Goal: Transaction & Acquisition: Book appointment/travel/reservation

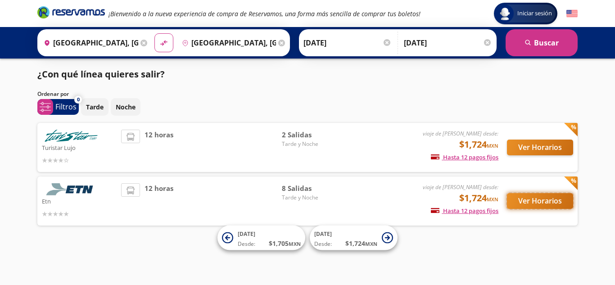
click at [536, 202] on button "Ver Horarios" at bounding box center [540, 201] width 66 height 16
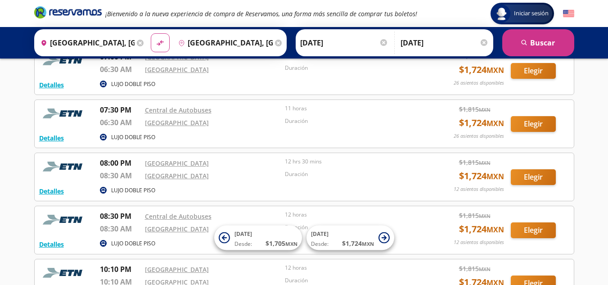
scroll to position [176, 0]
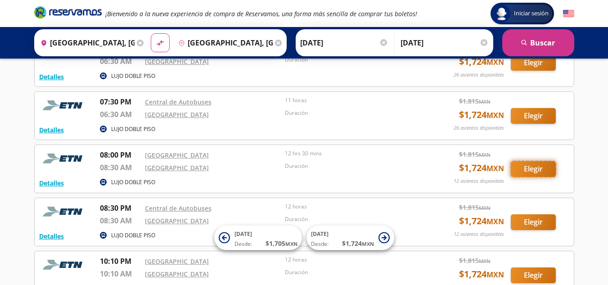
click at [537, 172] on button "Elegir" at bounding box center [533, 169] width 45 height 16
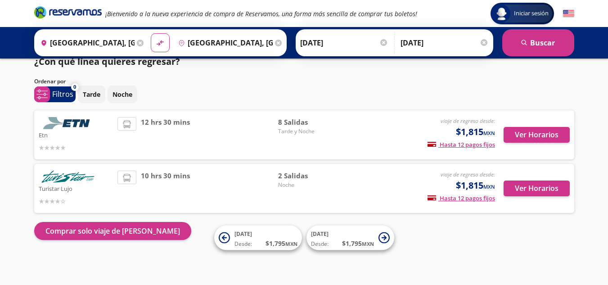
scroll to position [13, 0]
click at [545, 132] on button "Ver Horarios" at bounding box center [537, 135] width 66 height 16
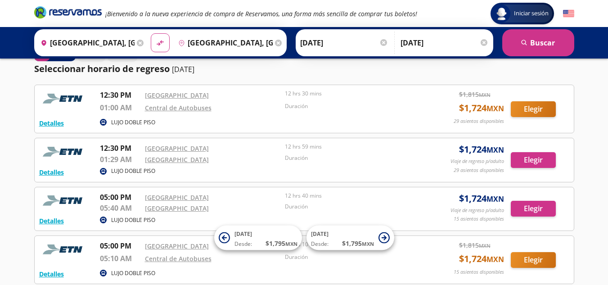
scroll to position [77, 0]
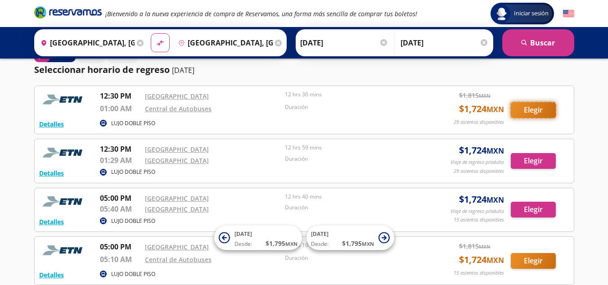
click at [526, 113] on button "Elegir" at bounding box center [533, 110] width 45 height 16
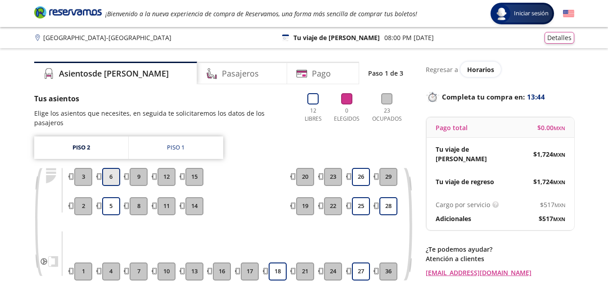
click at [109, 172] on button "6" at bounding box center [111, 177] width 18 height 18
click at [111, 197] on button "5" at bounding box center [111, 206] width 18 height 18
click at [110, 169] on button "6" at bounding box center [111, 177] width 18 height 18
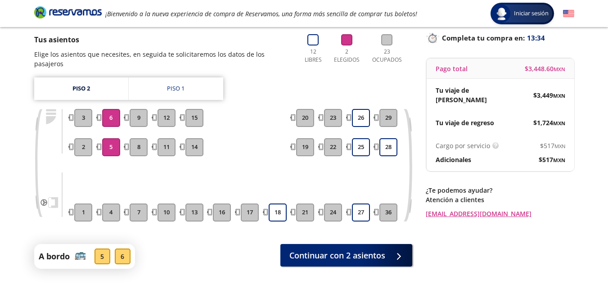
scroll to position [60, 0]
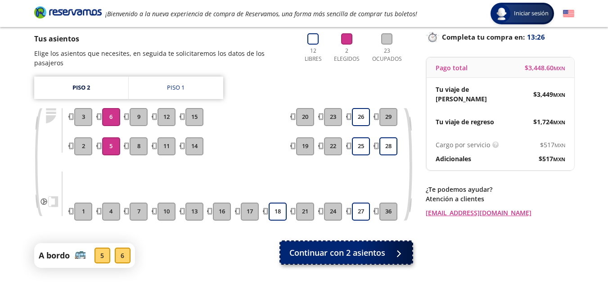
click at [371, 247] on span "Continuar con 2 asientos" at bounding box center [338, 253] width 96 height 12
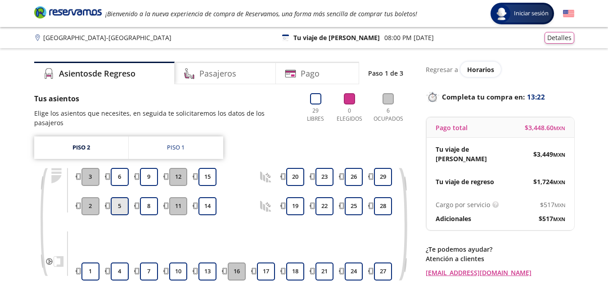
click at [124, 197] on button "5" at bounding box center [120, 206] width 18 height 18
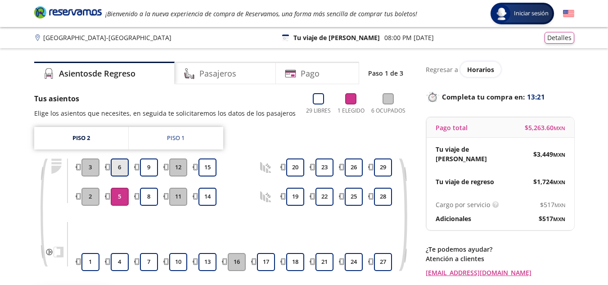
click at [120, 167] on button "6" at bounding box center [120, 167] width 18 height 18
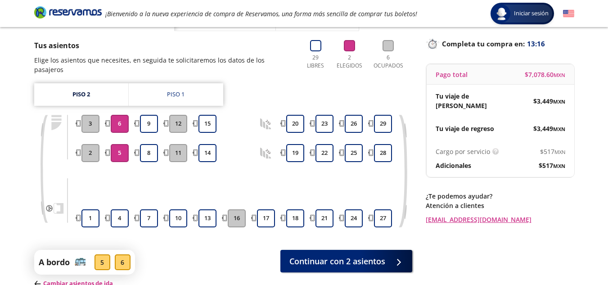
scroll to position [54, 0]
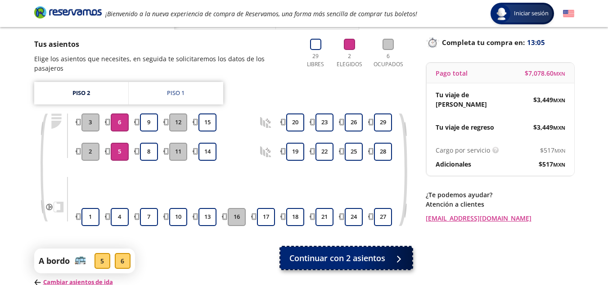
click at [400, 254] on div at bounding box center [397, 258] width 14 height 11
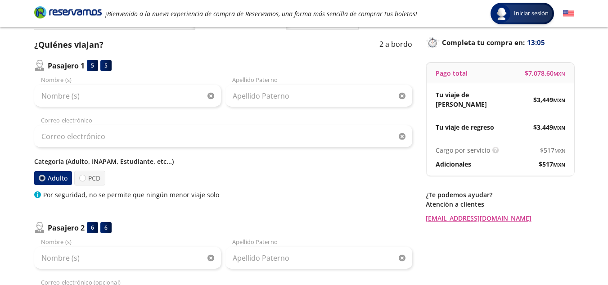
click at [355, 199] on div "Por seguridad, no se permite que ningún menor viaje solo" at bounding box center [223, 194] width 378 height 9
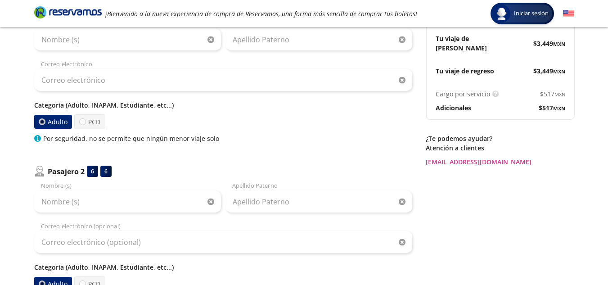
scroll to position [134, 0]
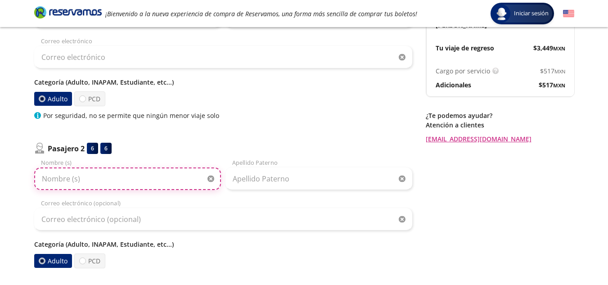
click at [163, 187] on input "Nombre (s)" at bounding box center [127, 179] width 187 height 23
type input "Valeska"
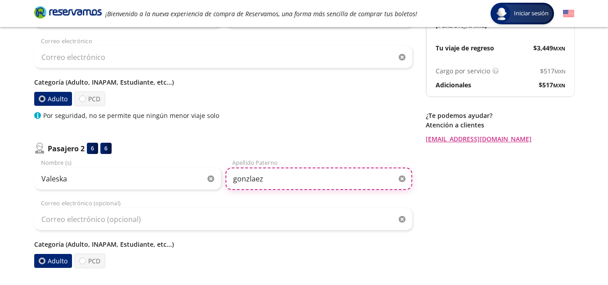
click at [289, 182] on input "gonzlaez" at bounding box center [319, 179] width 187 height 23
type input "g"
click at [249, 175] on input "[PERSON_NAME]" at bounding box center [319, 179] width 187 height 23
click at [252, 182] on input "[PERSON_NAME]" at bounding box center [319, 179] width 187 height 23
click at [240, 184] on input "[PERSON_NAME]" at bounding box center [319, 179] width 187 height 23
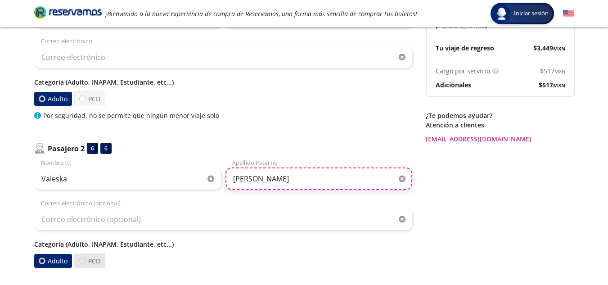
type input "[PERSON_NAME]"
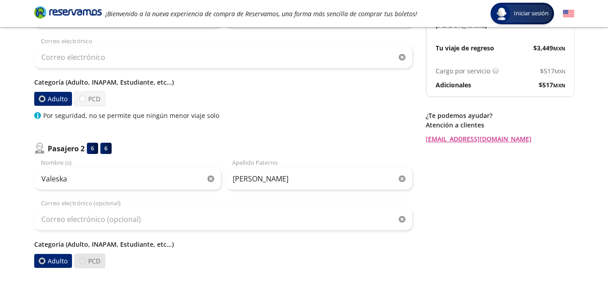
click at [81, 263] on div at bounding box center [82, 261] width 7 height 7
click at [81, 263] on input "PCD" at bounding box center [83, 261] width 6 height 6
radio input "true"
radio input "false"
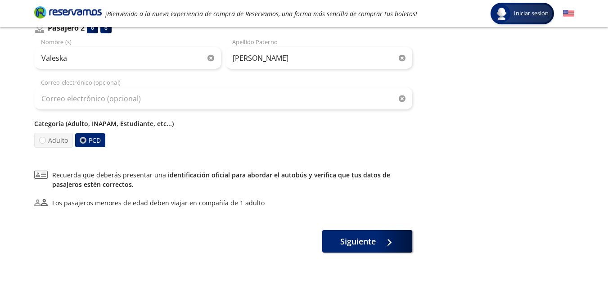
scroll to position [255, 0]
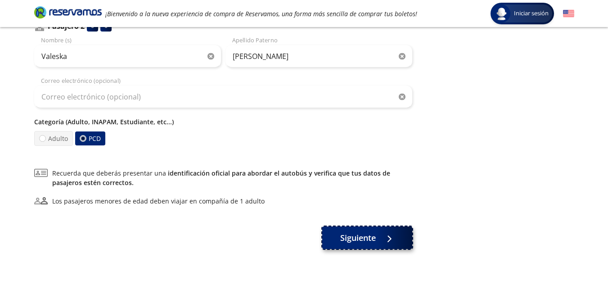
click at [386, 238] on div at bounding box center [387, 237] width 14 height 11
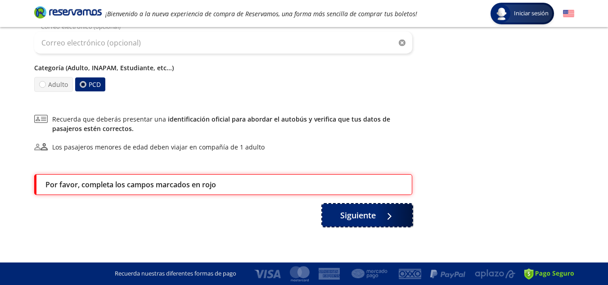
scroll to position [65, 0]
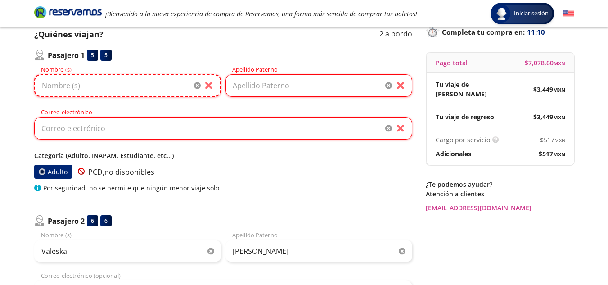
click at [113, 82] on input "Nombre (s)" at bounding box center [127, 85] width 187 height 23
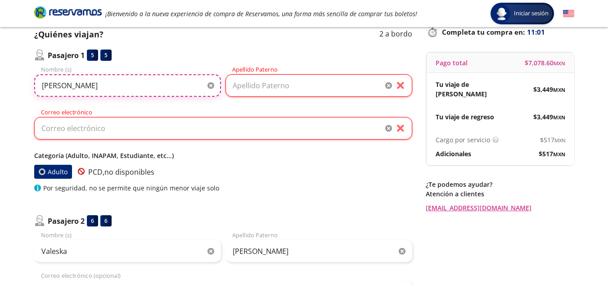
type input "[PERSON_NAME]"
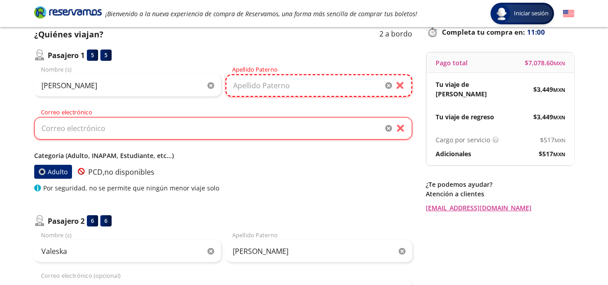
click at [251, 86] on input "Apellido Paterno" at bounding box center [319, 85] width 187 height 23
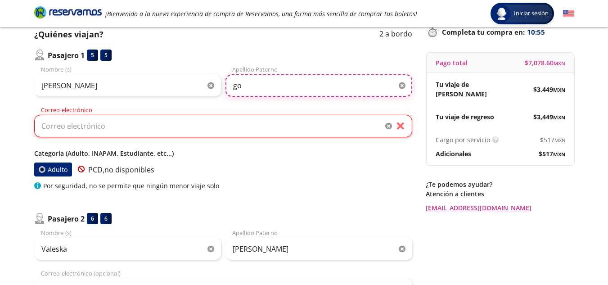
type input "g"
type input "[PERSON_NAME]"
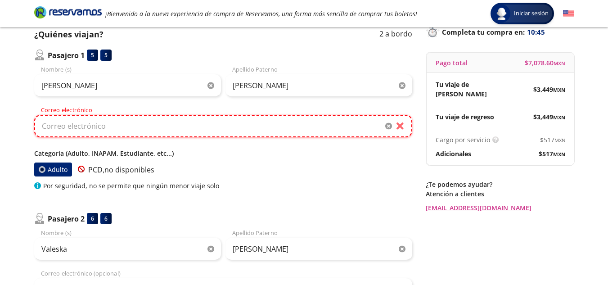
click at [274, 129] on input "Correo electrónico" at bounding box center [223, 126] width 378 height 23
type input "[EMAIL_ADDRESS][DOMAIN_NAME]"
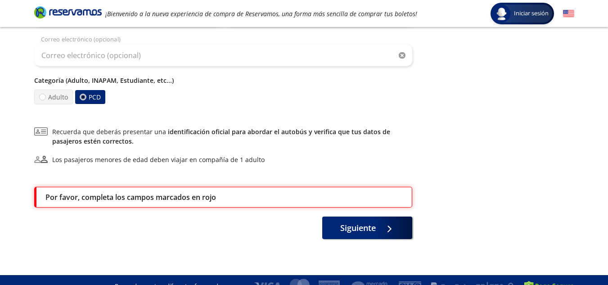
scroll to position [299, 0]
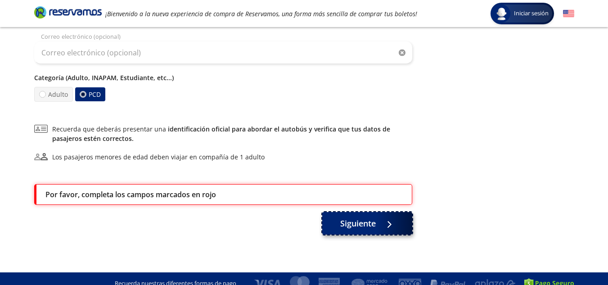
click at [387, 218] on div at bounding box center [387, 223] width 14 height 11
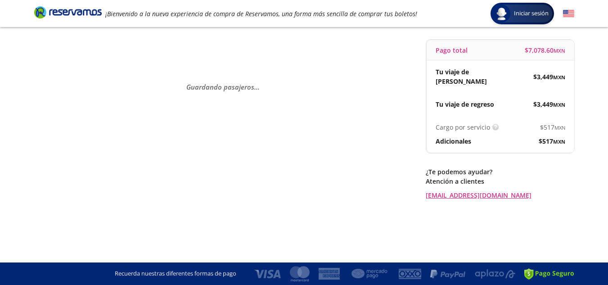
scroll to position [0, 0]
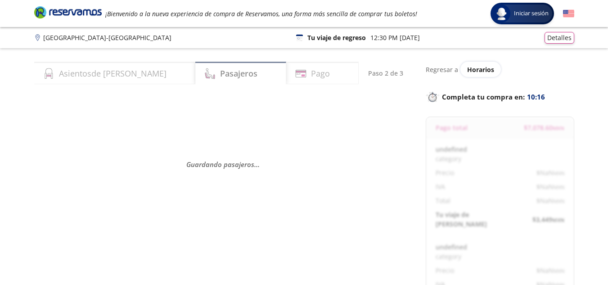
select select "MX"
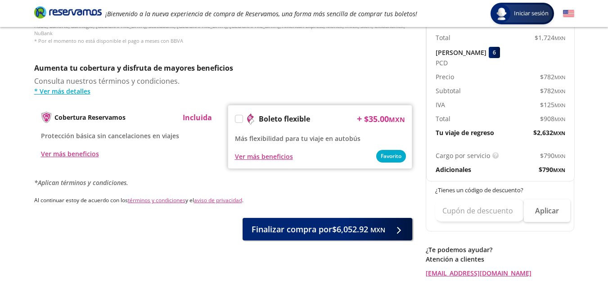
scroll to position [457, 0]
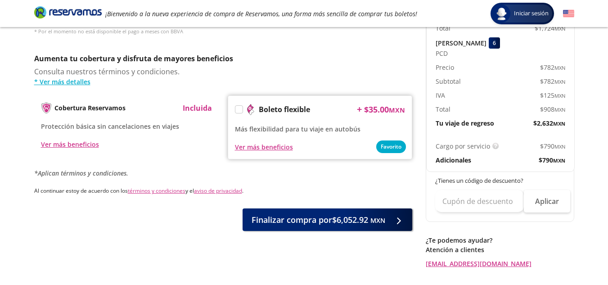
click at [236, 106] on label at bounding box center [238, 109] width 7 height 7
click at [236, 108] on input "Boleto flexible" at bounding box center [238, 111] width 6 height 6
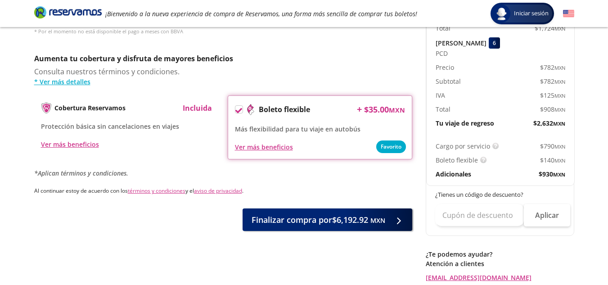
click at [236, 107] on icon at bounding box center [238, 110] width 7 height 7
click at [236, 108] on input "Boleto flexible" at bounding box center [238, 111] width 6 height 6
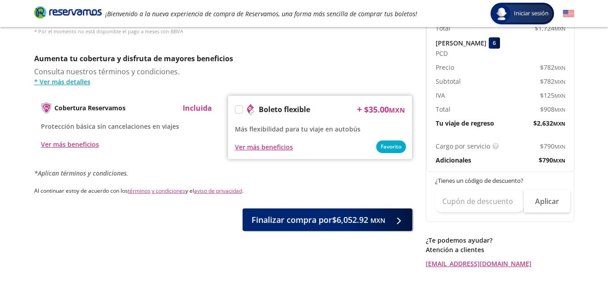
click at [236, 106] on label at bounding box center [238, 109] width 7 height 7
click at [236, 108] on input "Boleto flexible" at bounding box center [238, 111] width 6 height 6
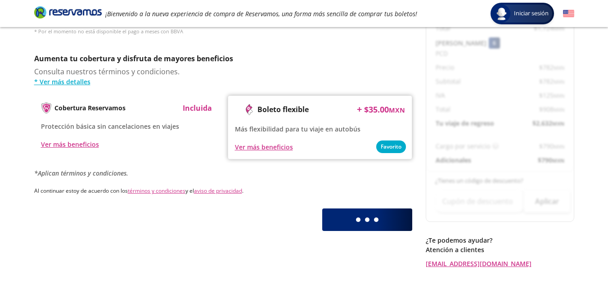
click at [236, 106] on div at bounding box center [238, 109] width 7 height 7
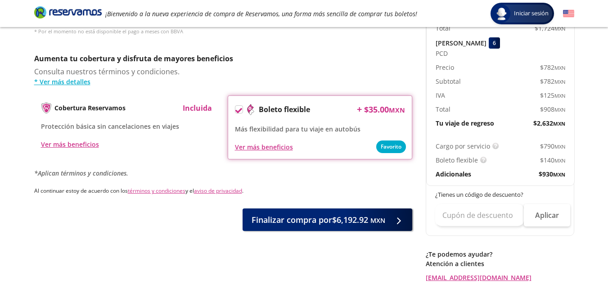
click at [236, 107] on icon at bounding box center [238, 110] width 7 height 7
click at [236, 108] on input "Boleto flexible" at bounding box center [238, 111] width 6 height 6
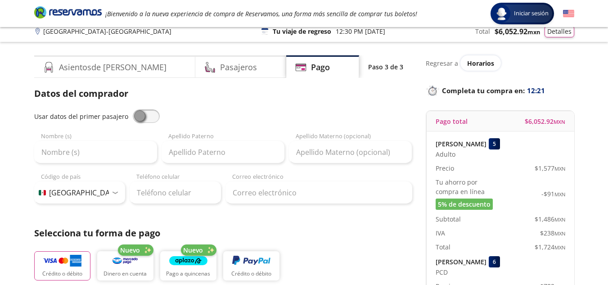
scroll to position [0, 0]
